Goal: Task Accomplishment & Management: Use online tool/utility

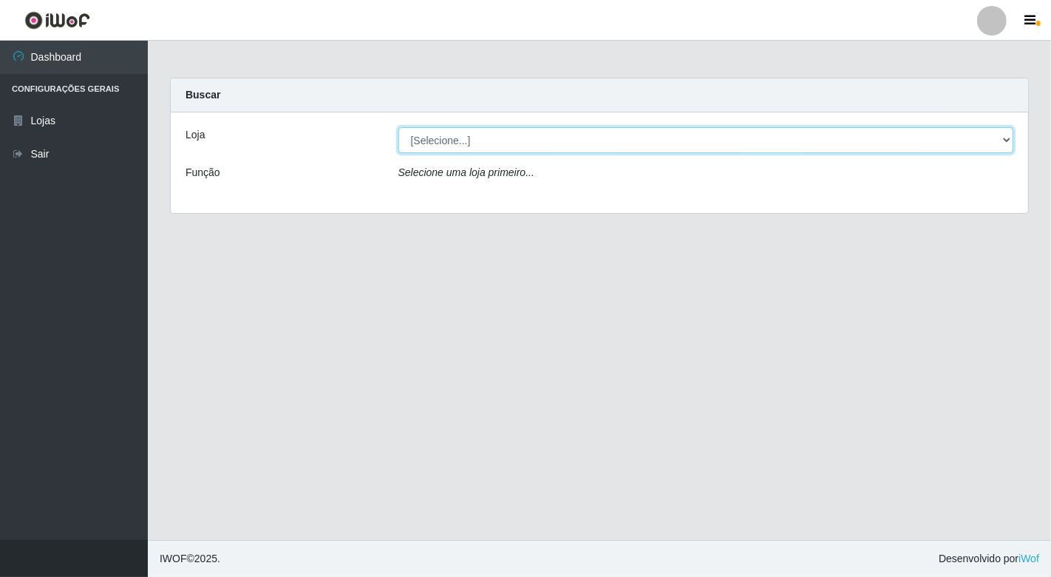
drag, startPoint x: 0, startPoint y: 0, endPoint x: 437, endPoint y: 142, distance: 459.3
click at [437, 142] on select "[Selecione...] Nordestão - [GEOGRAPHIC_DATA]" at bounding box center [706, 140] width 616 height 26
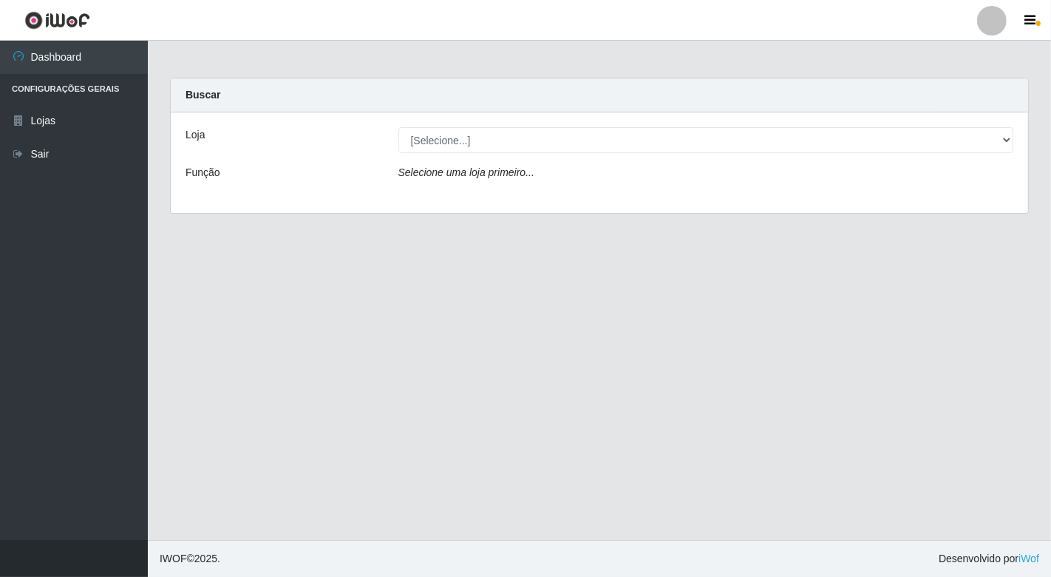
click at [424, 196] on div "Loja [Selecione...] Nordestão - [GEOGRAPHIC_DATA] Função Selecione uma loja pri…" at bounding box center [599, 162] width 857 height 101
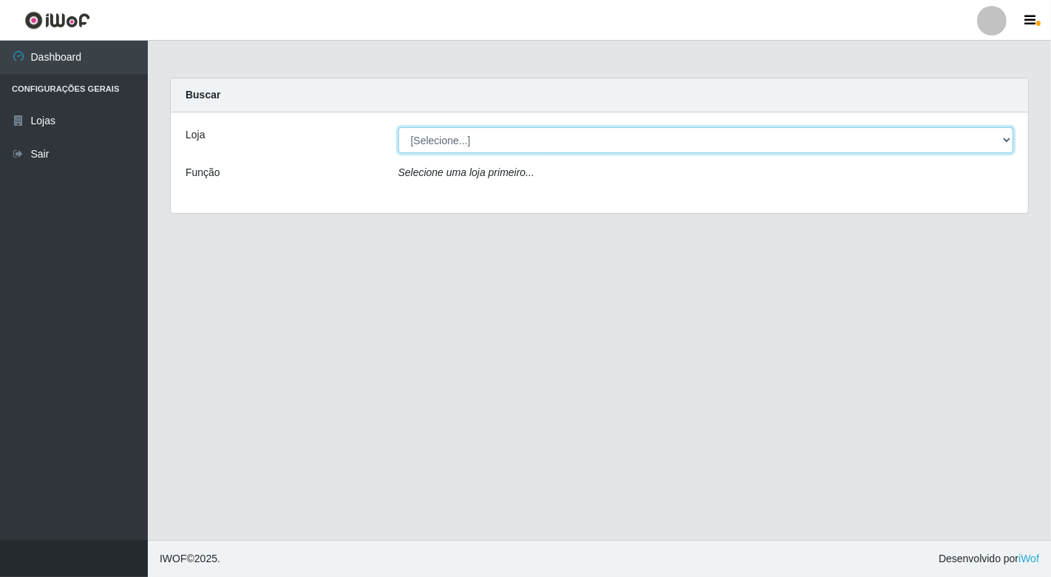
click at [429, 146] on select "[Selecione...] Nordestão - [GEOGRAPHIC_DATA]" at bounding box center [706, 140] width 616 height 26
select select "454"
click at [398, 127] on select "[Selecione...] Nordestão - [GEOGRAPHIC_DATA]" at bounding box center [706, 140] width 616 height 26
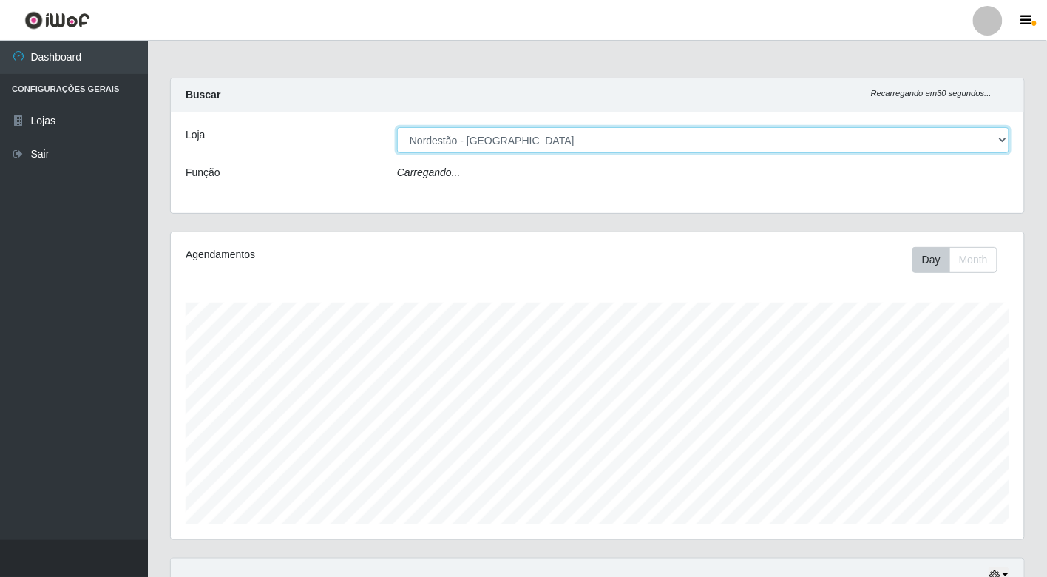
scroll to position [306, 853]
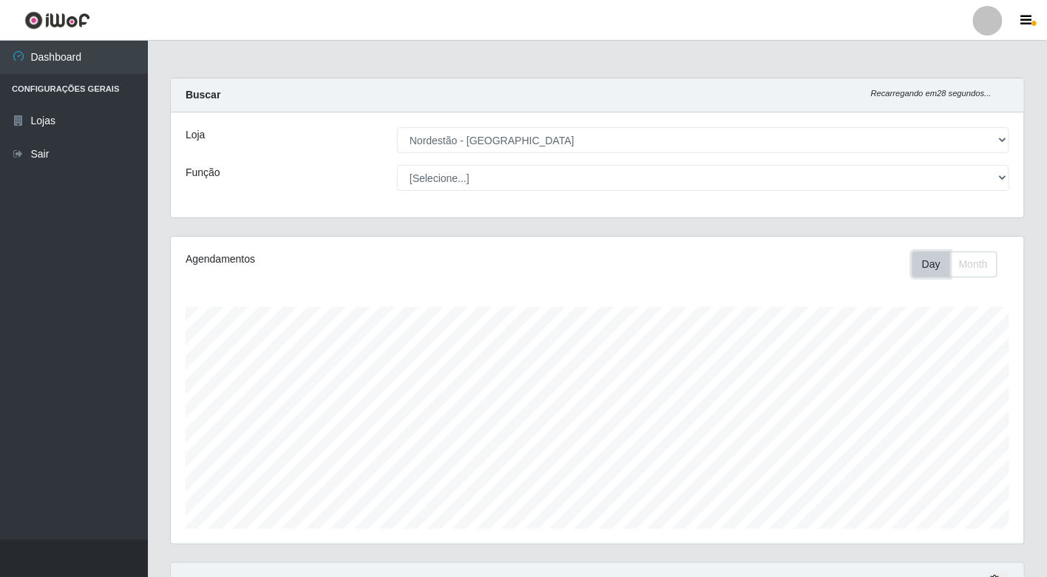
click at [926, 267] on button "Day" at bounding box center [931, 264] width 38 height 26
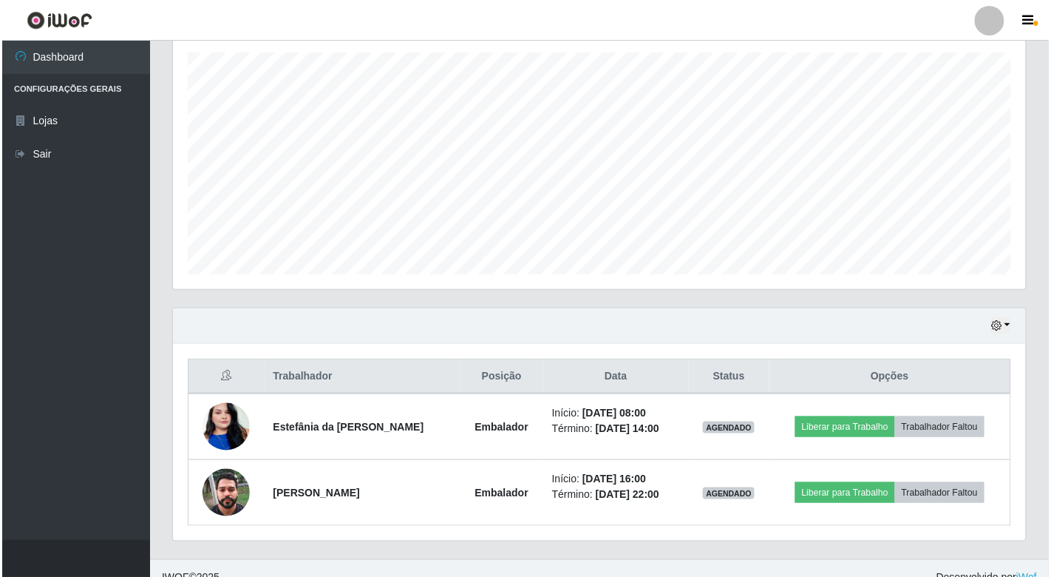
scroll to position [263, 0]
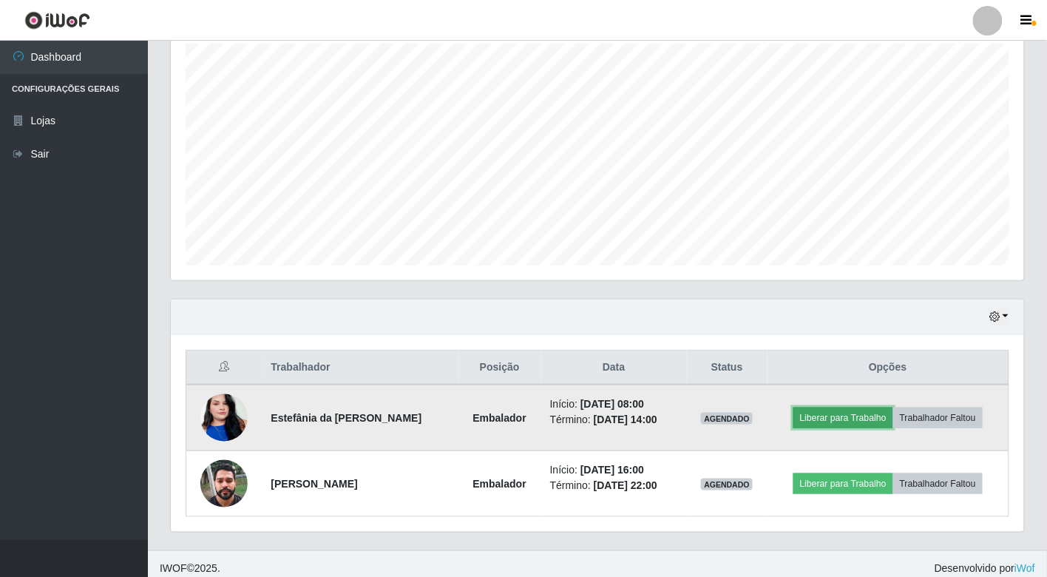
click at [816, 414] on button "Liberar para Trabalho" at bounding box center [843, 417] width 100 height 21
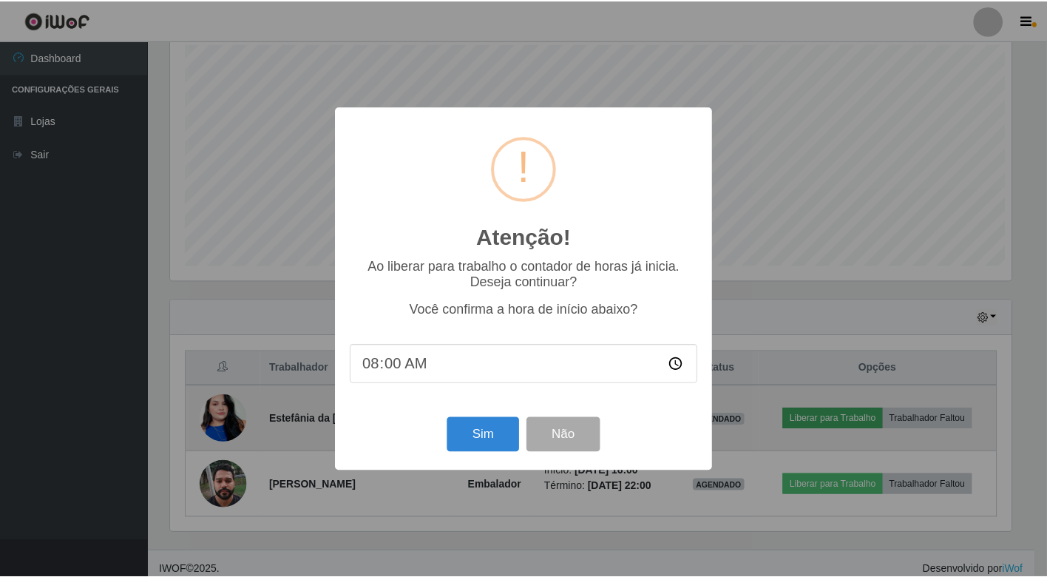
scroll to position [306, 844]
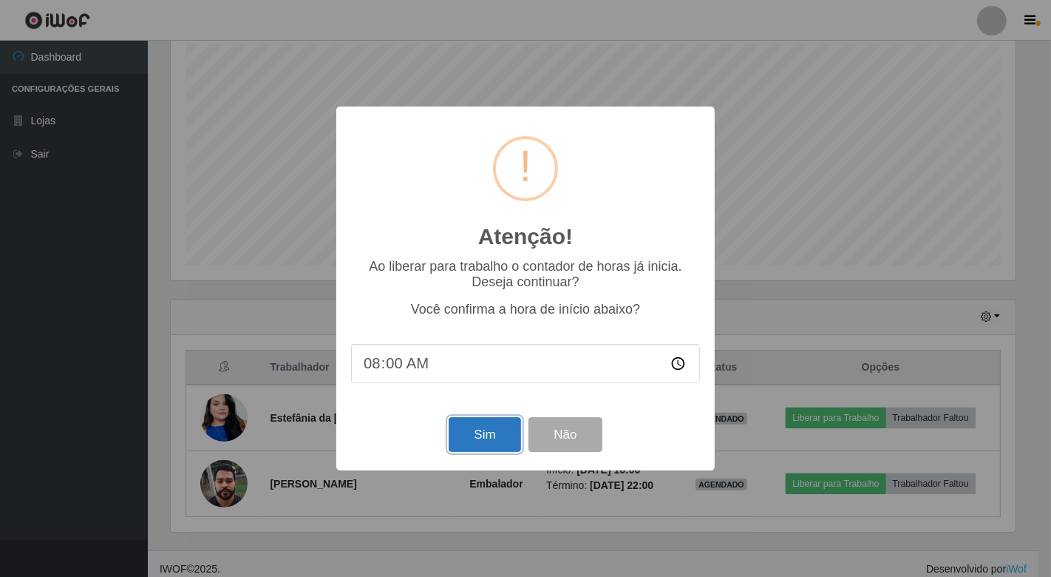
click at [482, 435] on button "Sim" at bounding box center [485, 434] width 72 height 35
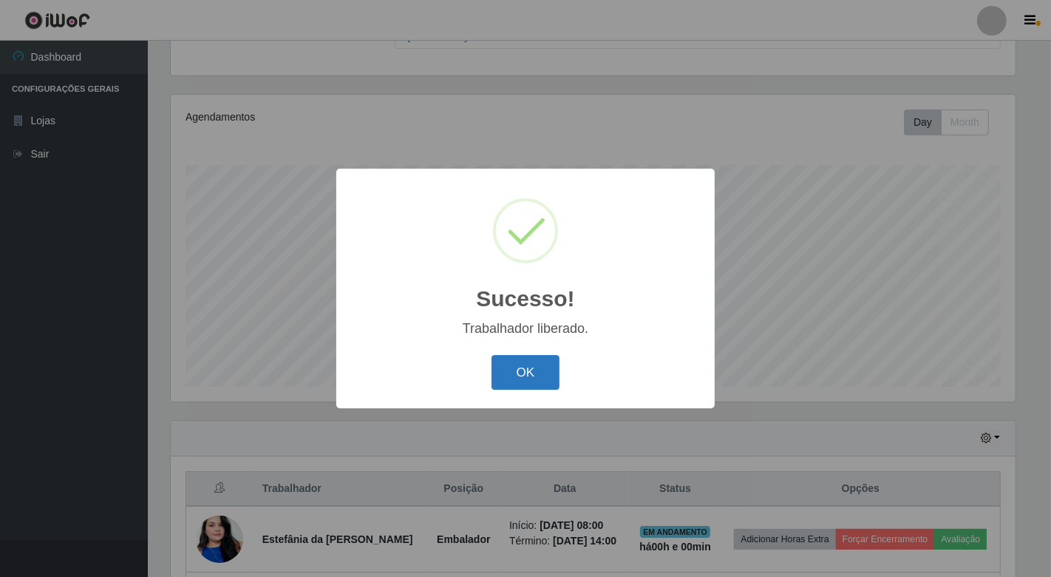
click at [523, 373] on button "OK" at bounding box center [526, 372] width 69 height 35
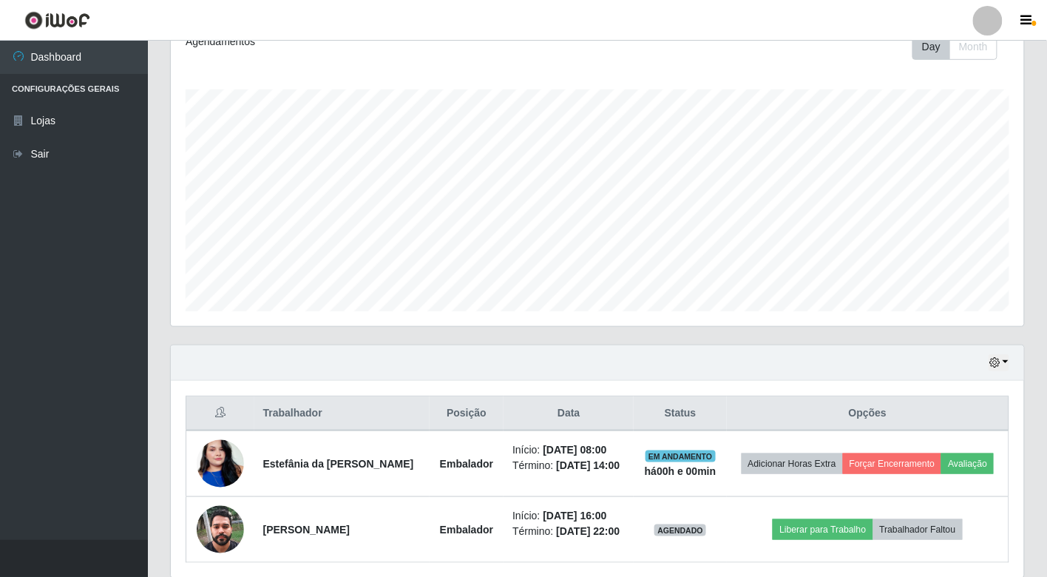
scroll to position [274, 0]
